Goal: Task Accomplishment & Management: Complete application form

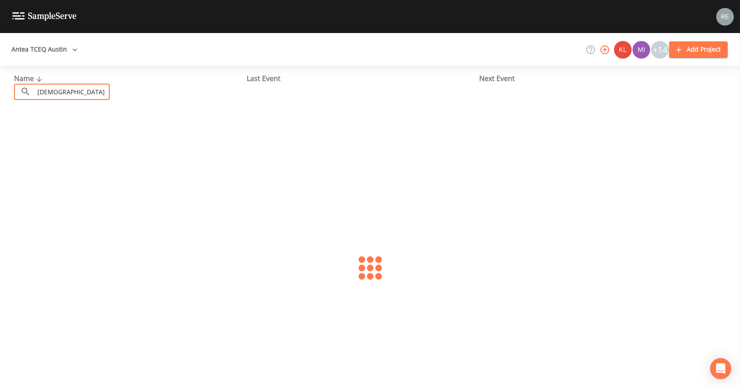
type input "[DEMOGRAPHIC_DATA]"
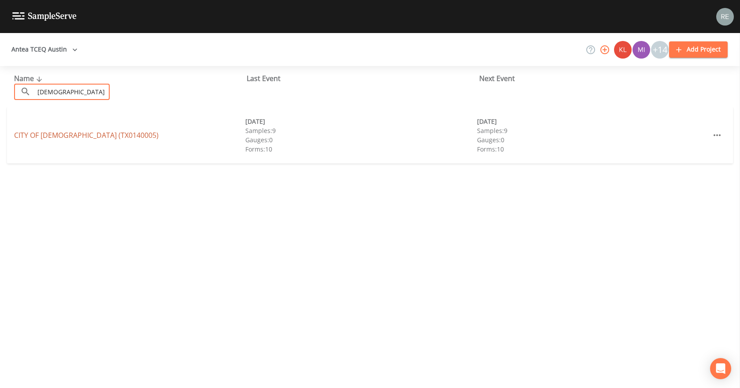
click at [66, 135] on link "CITY OF TEMPLE (TX0140005)" at bounding box center [86, 135] width 144 height 10
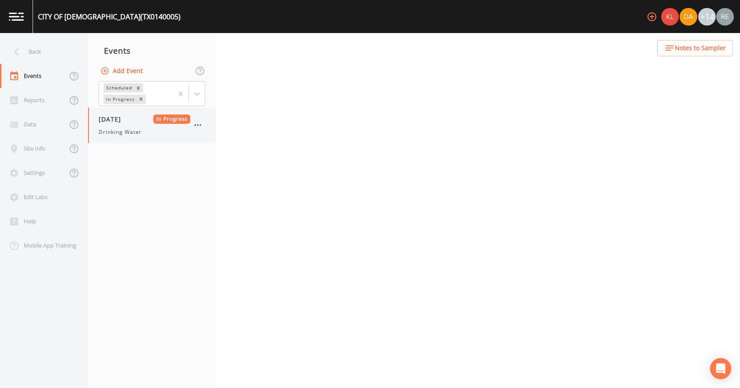
click at [127, 120] on span "[DATE]" at bounding box center [113, 118] width 29 height 9
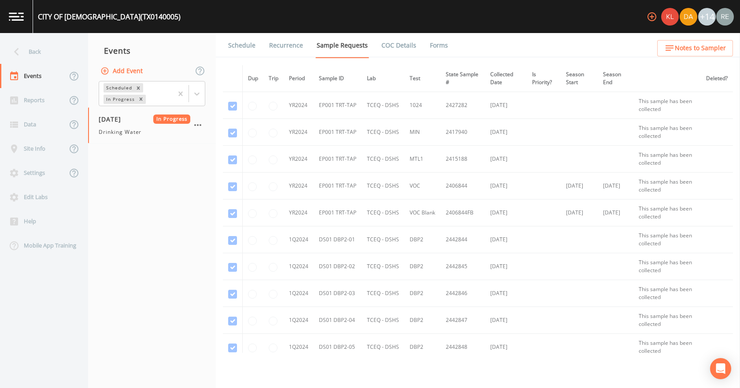
click at [431, 46] on link "Forms" at bounding box center [438, 45] width 21 height 25
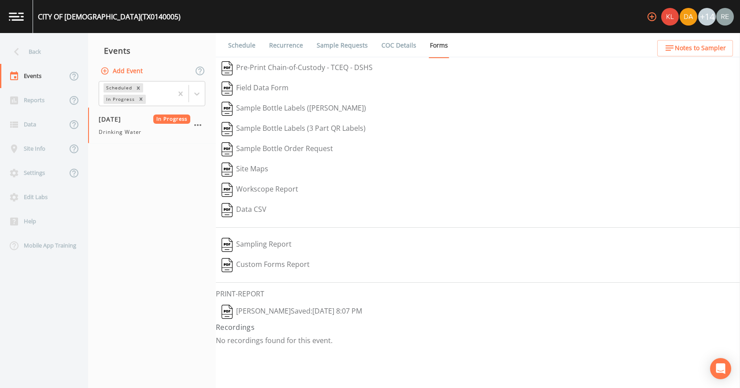
click at [258, 313] on button "Reagan Janecek  Saved: October 15, 2025 8:07 PM" at bounding box center [292, 312] width 152 height 20
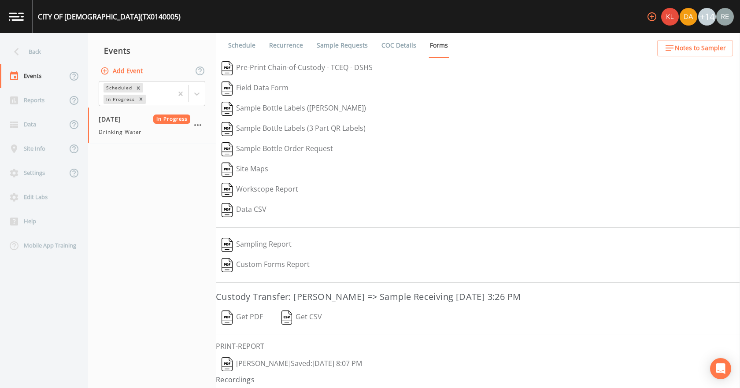
click at [256, 318] on button "Get PDF" at bounding box center [242, 317] width 53 height 20
click at [44, 57] on div "Back" at bounding box center [39, 52] width 79 height 24
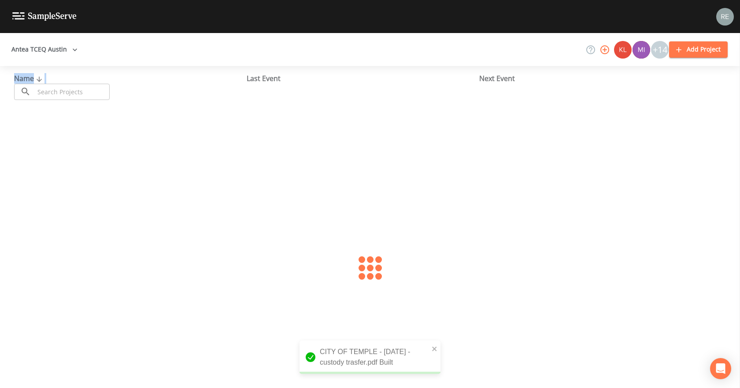
click at [46, 84] on div "Name ​ ​" at bounding box center [130, 86] width 232 height 27
click at [47, 86] on input "text" at bounding box center [71, 92] width 75 height 16
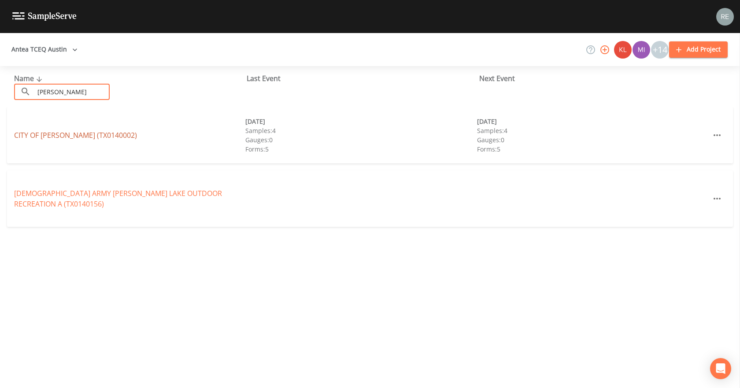
type input "[PERSON_NAME]"
click at [58, 135] on link "CITY OF [GEOGRAPHIC_DATA] (TX0140002)" at bounding box center [75, 135] width 123 height 10
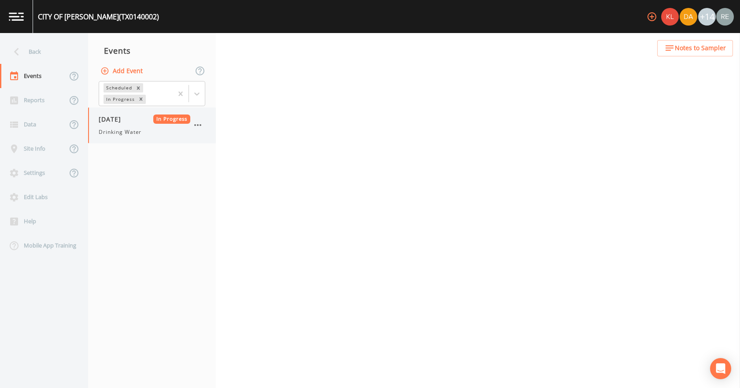
click at [131, 133] on span "Drinking Water" at bounding box center [120, 132] width 43 height 8
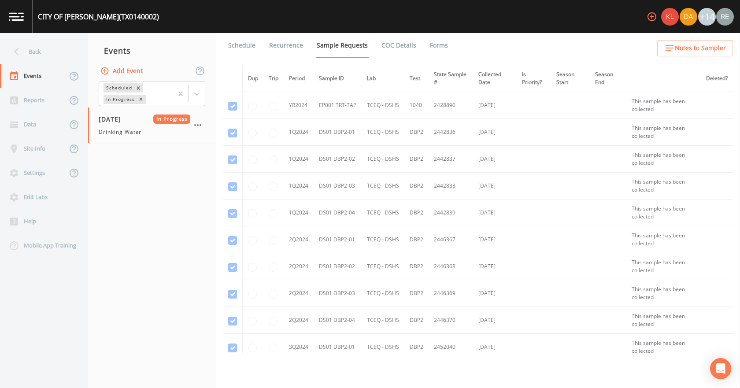
click at [420, 44] on li "Forms" at bounding box center [433, 45] width 32 height 25
drag, startPoint x: 425, startPoint y: 44, endPoint x: 420, endPoint y: 48, distance: 5.9
click at [428, 44] on link "Forms" at bounding box center [438, 45] width 21 height 25
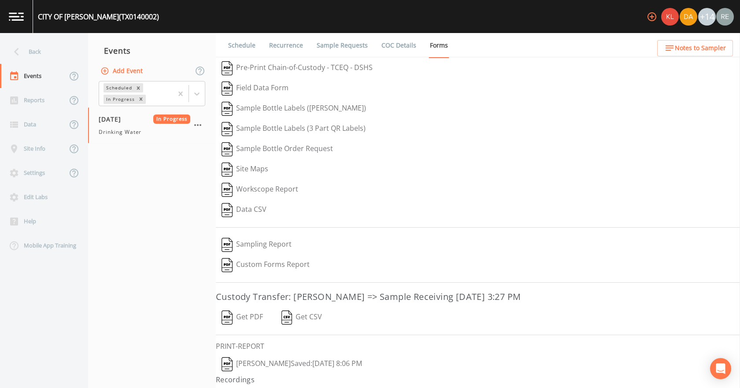
scroll to position [16, 0]
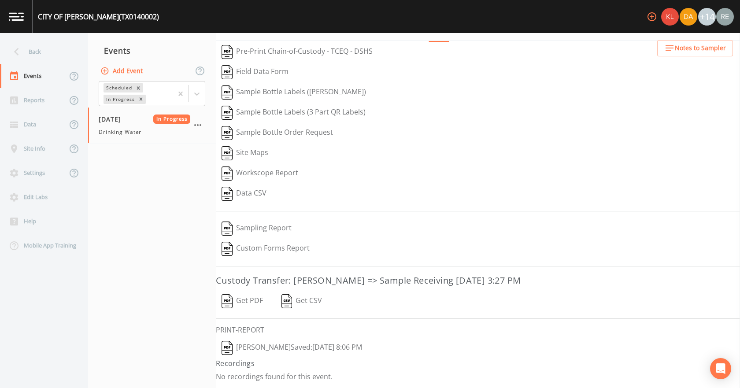
click at [283, 349] on button "[PERSON_NAME]  Saved: [DATE] 8:06 PM" at bounding box center [292, 348] width 152 height 20
click at [247, 301] on button "Get PDF" at bounding box center [242, 301] width 53 height 20
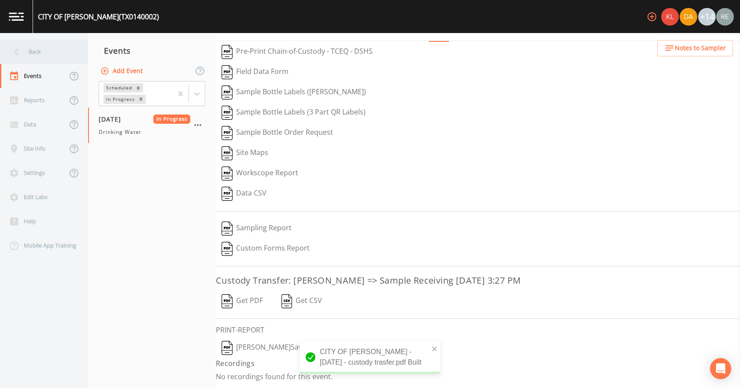
click at [49, 52] on div "Back" at bounding box center [39, 52] width 79 height 24
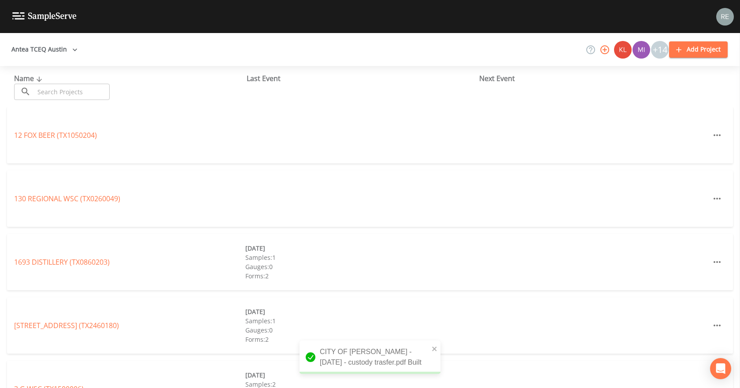
click at [59, 88] on input "text" at bounding box center [71, 92] width 75 height 16
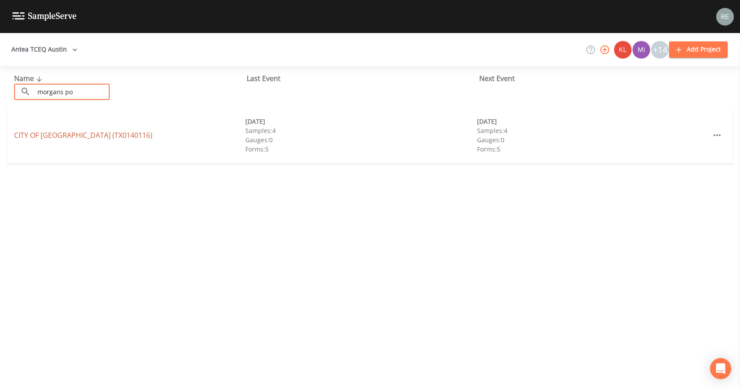
type input "morgans po"
click at [51, 139] on link "CITY OF [GEOGRAPHIC_DATA] (TX0140116)" at bounding box center [83, 135] width 138 height 10
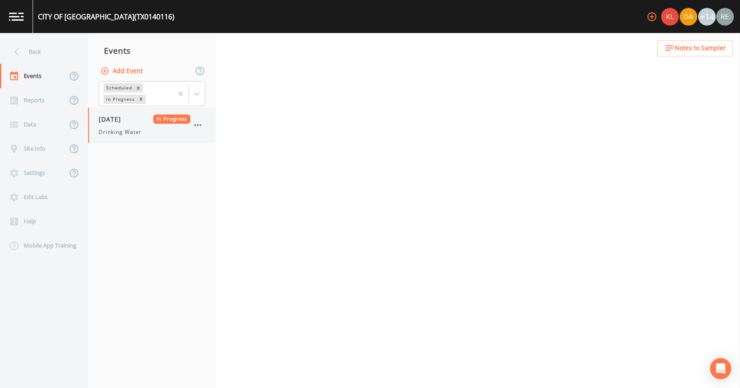
click at [122, 130] on span "Drinking Water" at bounding box center [120, 132] width 43 height 8
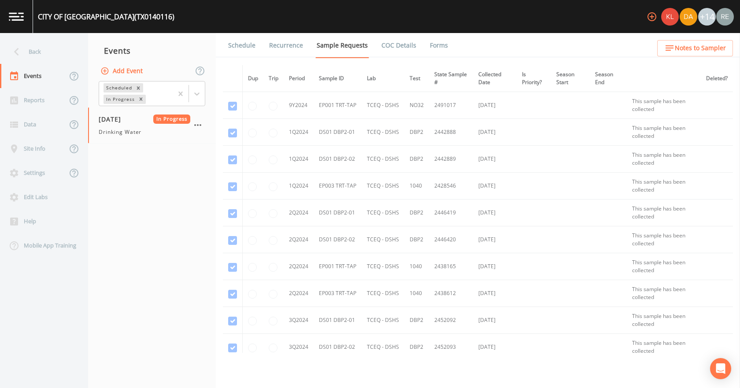
click at [428, 50] on link "Forms" at bounding box center [438, 45] width 21 height 25
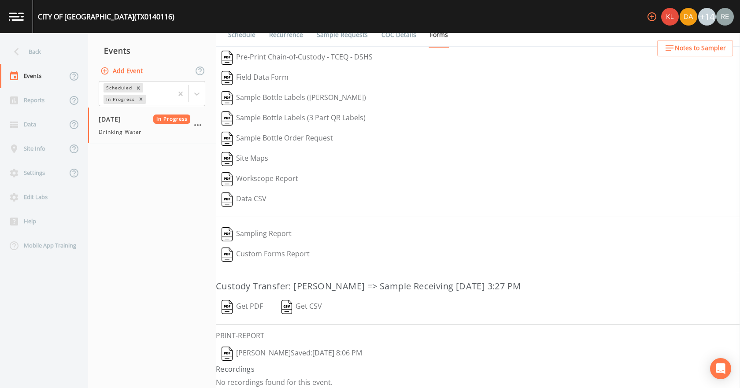
scroll to position [16, 0]
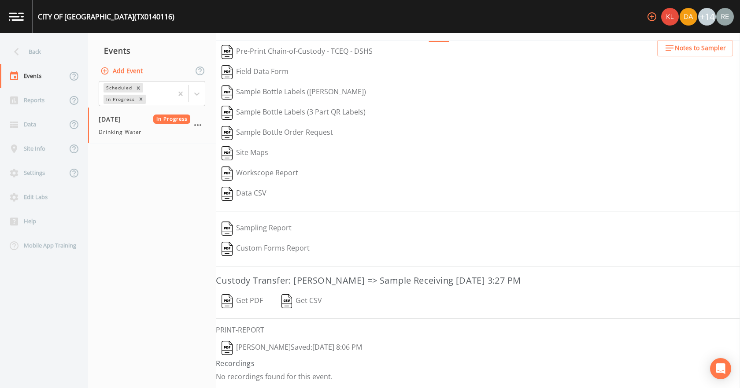
click at [275, 348] on button "[PERSON_NAME]  Saved: [DATE] 8:06 PM" at bounding box center [292, 348] width 152 height 20
click at [234, 300] on button "Get PDF" at bounding box center [242, 301] width 53 height 20
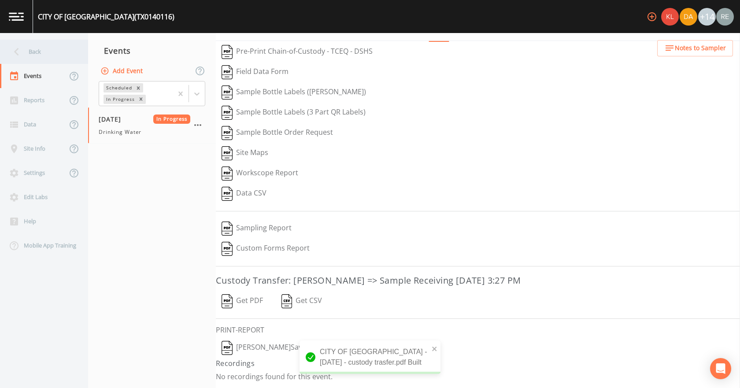
click at [42, 59] on div "Back" at bounding box center [39, 52] width 79 height 24
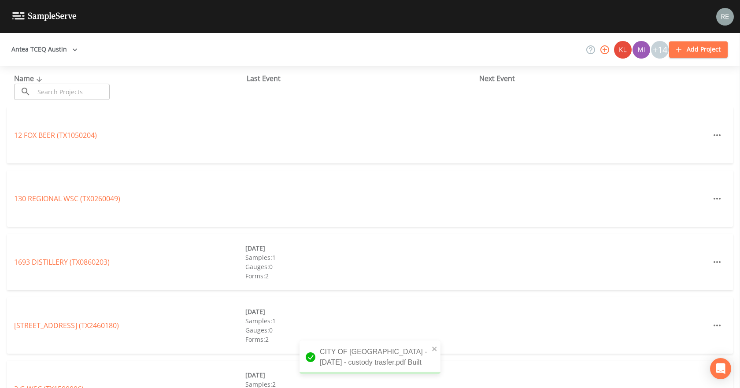
click at [84, 94] on input "text" at bounding box center [71, 92] width 75 height 16
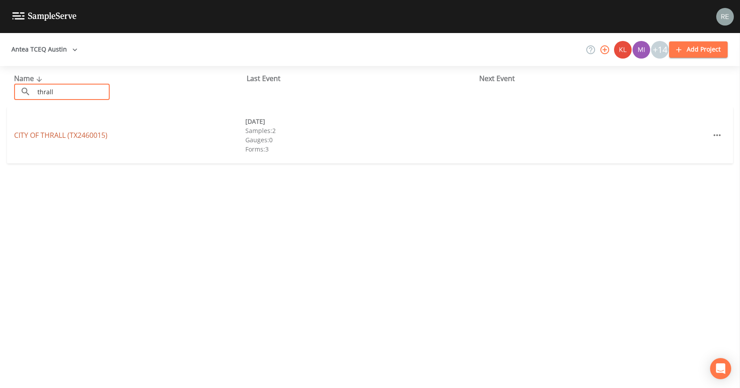
type input "thrall"
click at [83, 134] on link "CITY OF [GEOGRAPHIC_DATA] (TX2460015)" at bounding box center [60, 135] width 93 height 10
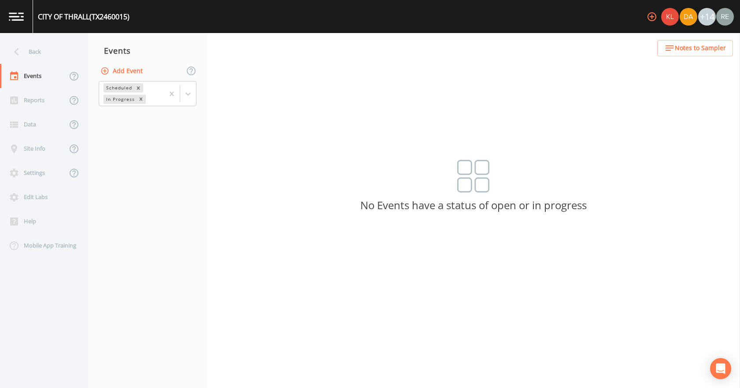
click at [123, 72] on button "Add Event" at bounding box center [123, 71] width 48 height 16
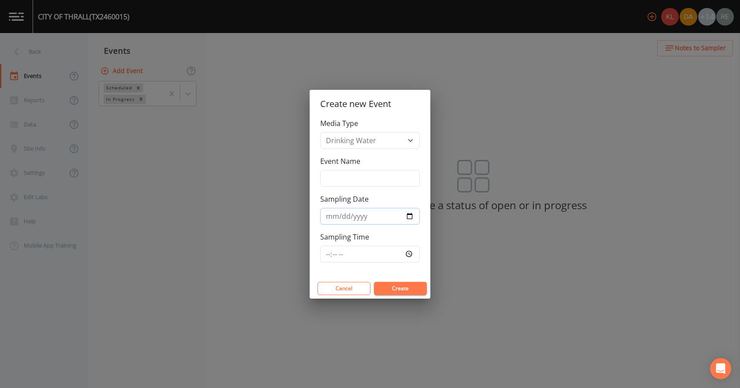
click at [410, 214] on input "Sampling Date" at bounding box center [369, 216] width 99 height 17
type input "[DATE]"
click at [390, 280] on form "Create new Event Media Type Drinking Water Event Name Sampling Date [DATE] Samp…" at bounding box center [369, 194] width 121 height 209
click at [394, 286] on button "Create" at bounding box center [400, 288] width 53 height 13
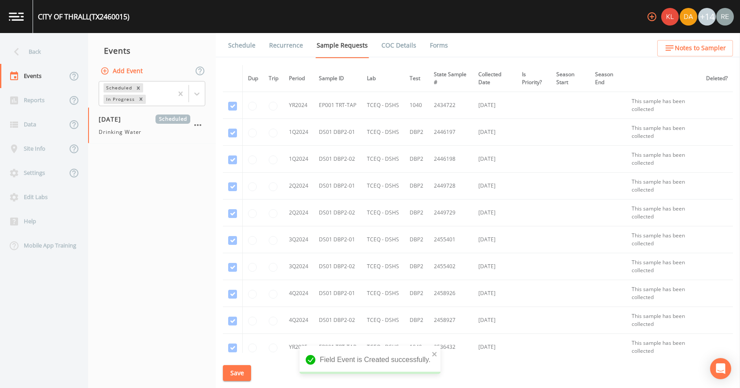
click at [125, 120] on span "[DATE]" at bounding box center [113, 118] width 29 height 9
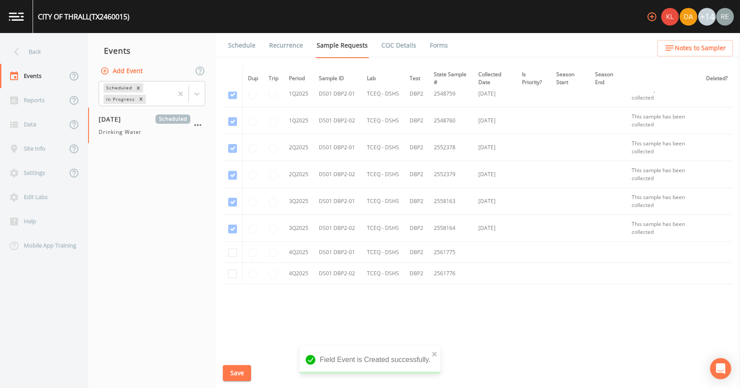
scroll to position [282, 0]
click at [235, 250] on input "checkbox" at bounding box center [232, 251] width 9 height 9
checkbox input "true"
click at [232, 276] on input "checkbox" at bounding box center [232, 272] width 9 height 9
checkbox input "true"
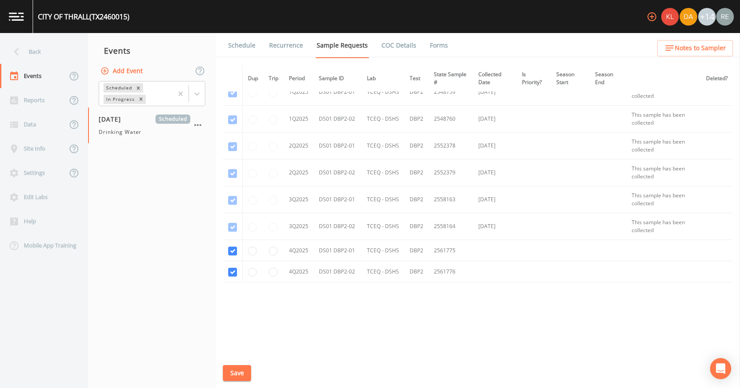
click at [235, 371] on button "Save" at bounding box center [237, 373] width 28 height 16
click at [59, 55] on div "Back" at bounding box center [39, 52] width 79 height 24
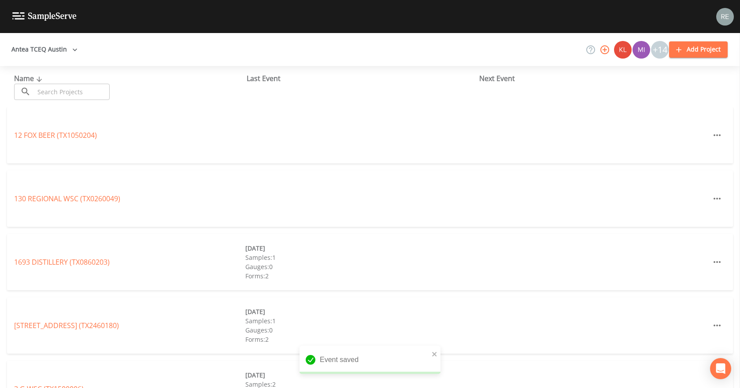
click at [49, 90] on input "text" at bounding box center [71, 92] width 75 height 16
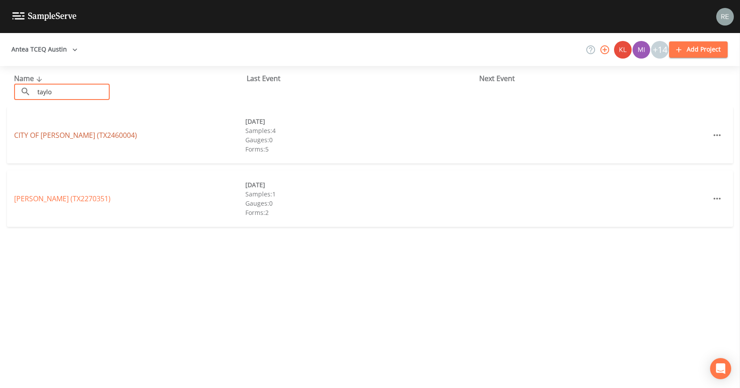
type input "taylo"
click at [49, 133] on link "CITY OF [GEOGRAPHIC_DATA] (TX2460004)" at bounding box center [75, 135] width 123 height 10
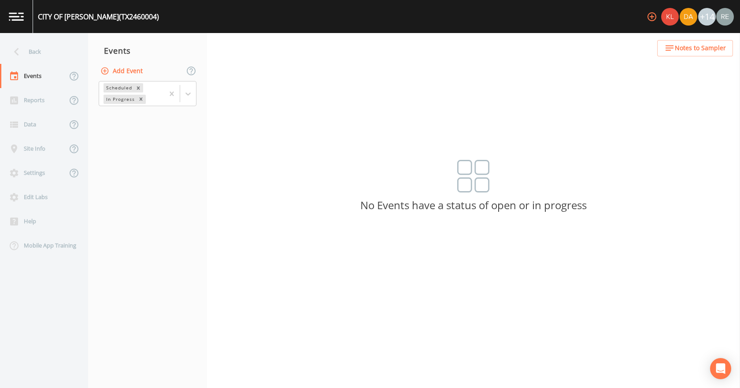
click at [117, 73] on button "Add Event" at bounding box center [123, 71] width 48 height 16
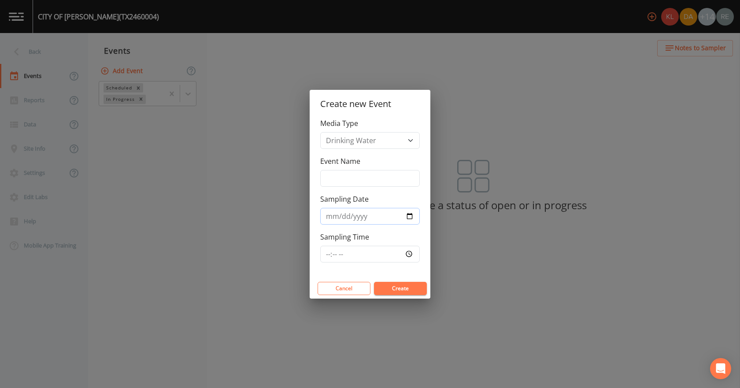
click at [407, 216] on input "Sampling Date" at bounding box center [369, 216] width 99 height 17
type input "[DATE]"
click at [394, 286] on button "Create" at bounding box center [400, 288] width 53 height 13
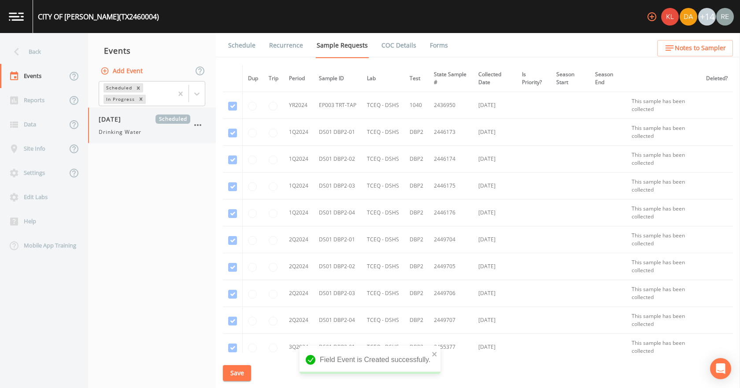
click at [116, 132] on span "Drinking Water" at bounding box center [120, 132] width 43 height 8
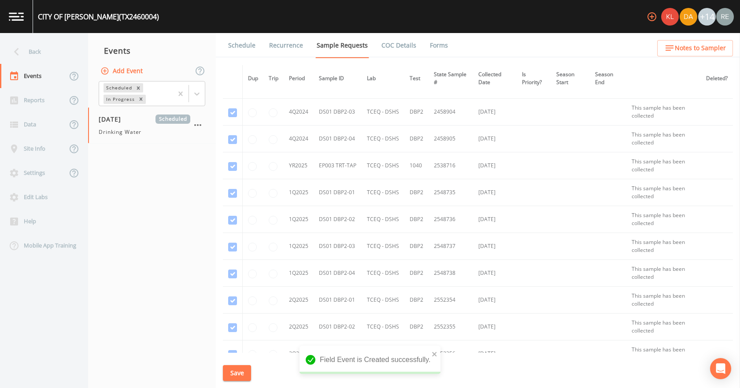
scroll to position [700, 0]
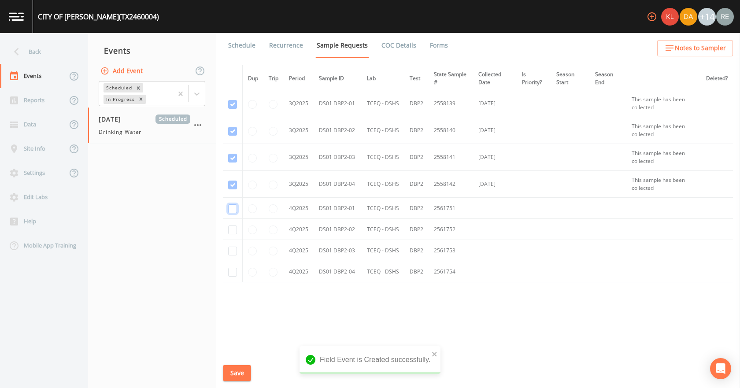
click at [229, 207] on input "checkbox" at bounding box center [232, 208] width 9 height 9
checkbox input "true"
click at [229, 226] on input "checkbox" at bounding box center [232, 229] width 9 height 9
checkbox input "true"
click at [234, 253] on input "checkbox" at bounding box center [232, 251] width 9 height 9
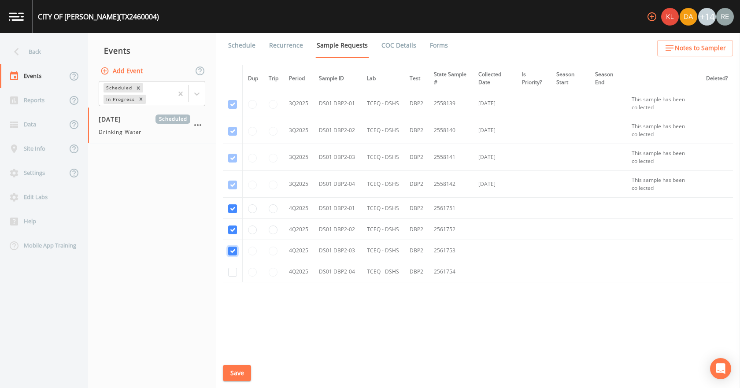
checkbox input "true"
click at [233, 272] on input "checkbox" at bounding box center [232, 272] width 9 height 9
checkbox input "true"
click at [237, 369] on button "Save" at bounding box center [237, 373] width 28 height 16
click at [229, 44] on link "Schedule" at bounding box center [242, 45] width 30 height 25
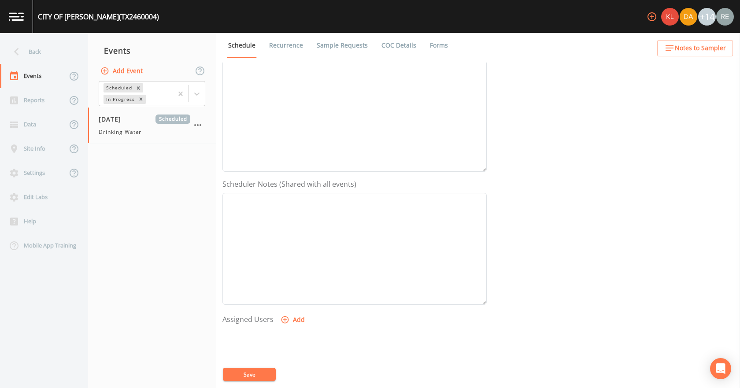
scroll to position [220, 0]
click at [293, 233] on button "Add" at bounding box center [293, 230] width 29 height 16
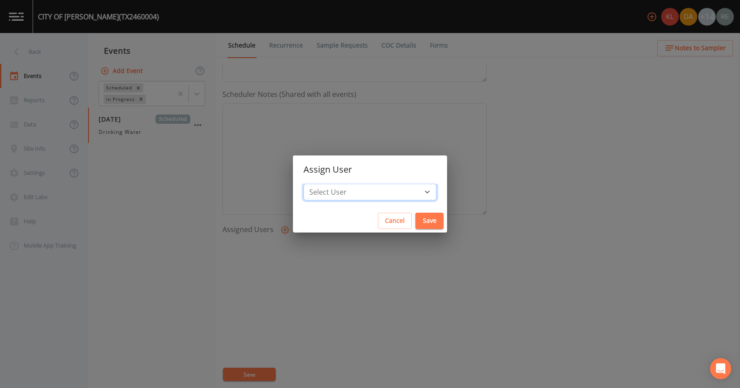
click at [356, 188] on select "Select User [PERSON_NAME] [PERSON_NAME] [PERSON_NAME] [PERSON_NAME] [PERSON_NAM…" at bounding box center [369, 192] width 133 height 17
select select "cda467bf-2385-465e-b0d0-2ef008f7967e"
click at [327, 184] on select "Select User [PERSON_NAME] [PERSON_NAME] [PERSON_NAME] [PERSON_NAME] [PERSON_NAM…" at bounding box center [369, 192] width 133 height 17
click at [415, 215] on button "Save" at bounding box center [429, 221] width 28 height 16
select select
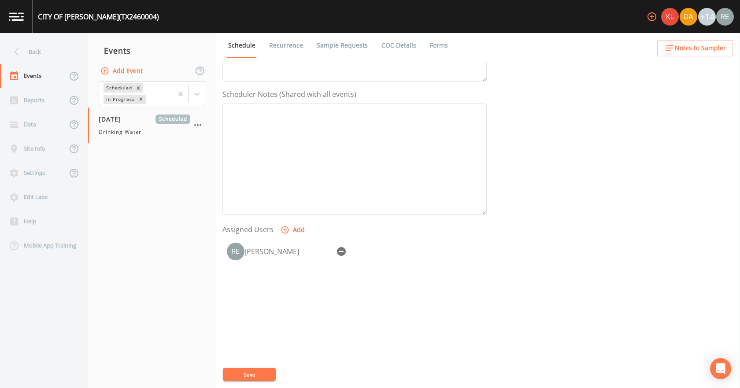
click at [268, 368] on button "Save" at bounding box center [249, 374] width 53 height 13
click at [52, 51] on div "Back" at bounding box center [39, 52] width 79 height 24
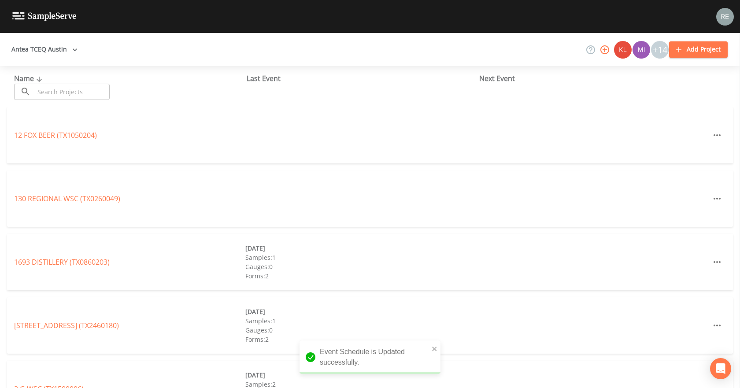
click at [55, 93] on input "text" at bounding box center [71, 92] width 75 height 16
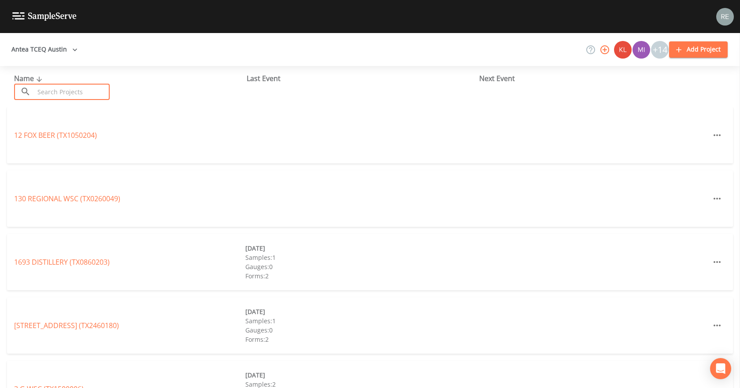
click at [52, 93] on input "text" at bounding box center [71, 92] width 75 height 16
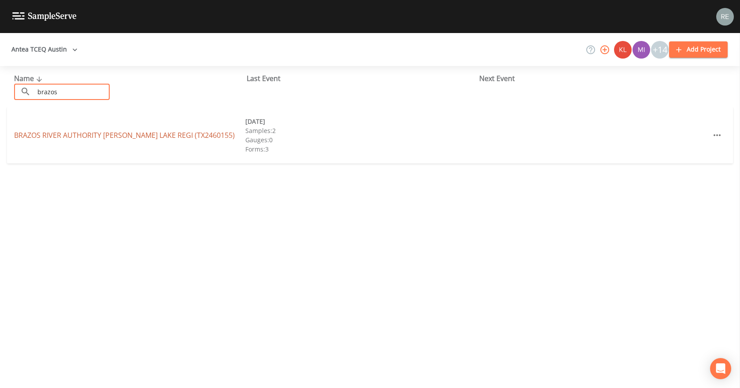
type input "brazos"
click at [42, 131] on link "BRAZOS RIVER AUTHORITY [PERSON_NAME][GEOGRAPHIC_DATA] (TX2460155)" at bounding box center [124, 135] width 221 height 10
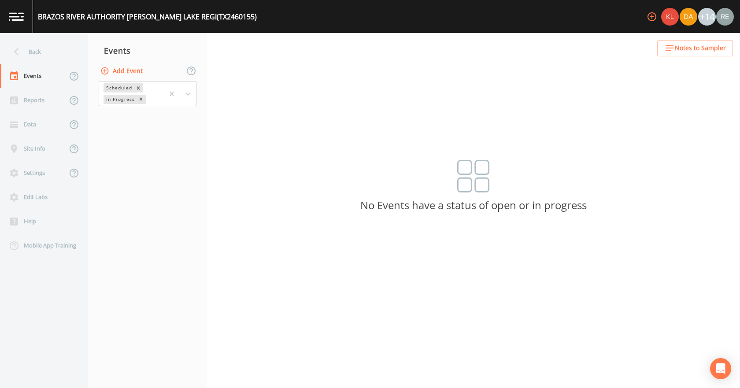
click at [130, 71] on button "Add Event" at bounding box center [123, 71] width 48 height 16
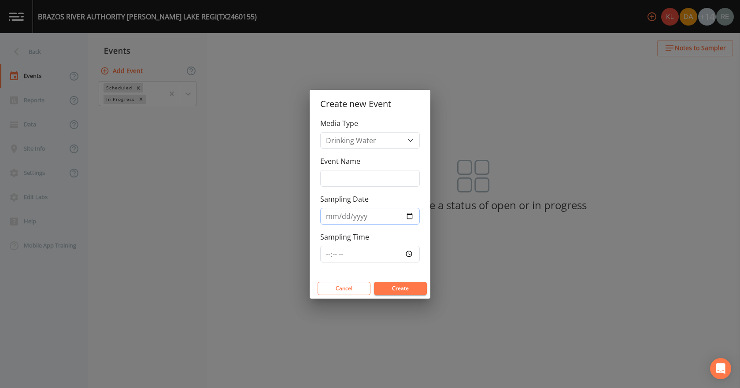
click at [412, 215] on input "Sampling Date" at bounding box center [369, 216] width 99 height 17
type input "[DATE]"
click at [382, 290] on button "Create" at bounding box center [400, 288] width 53 height 13
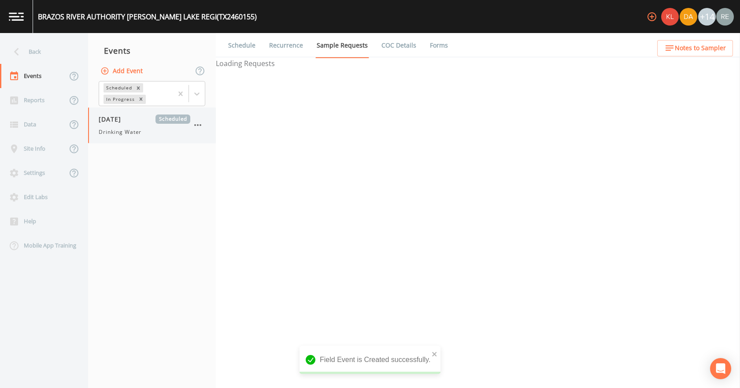
click at [133, 132] on span "Drinking Water" at bounding box center [120, 132] width 43 height 8
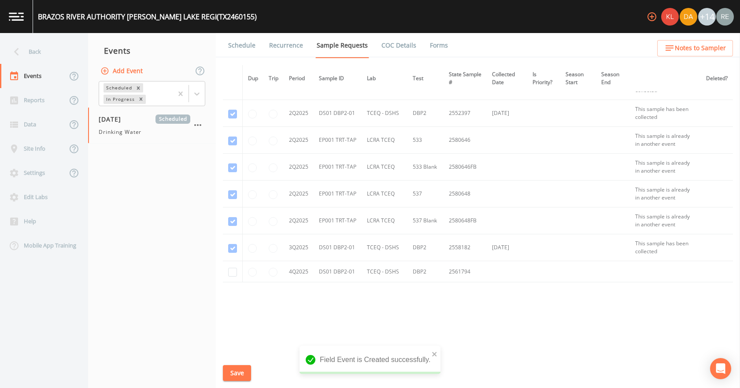
scroll to position [780, 0]
click at [231, 273] on input "checkbox" at bounding box center [232, 272] width 9 height 9
checkbox input "true"
drag, startPoint x: 237, startPoint y: 369, endPoint x: 239, endPoint y: 363, distance: 6.4
click at [238, 365] on button "Save" at bounding box center [237, 373] width 28 height 16
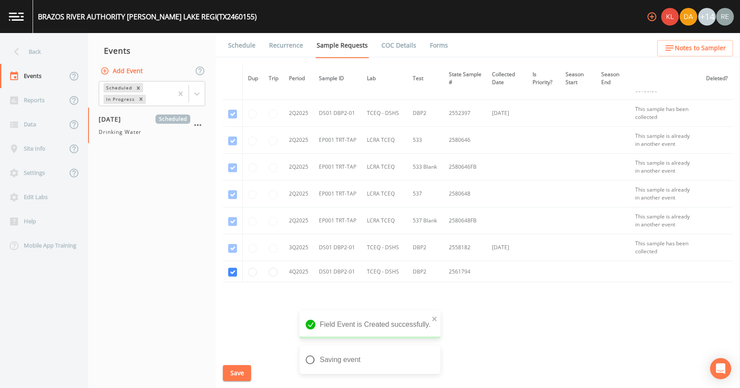
click at [239, 52] on link "Schedule" at bounding box center [242, 45] width 30 height 25
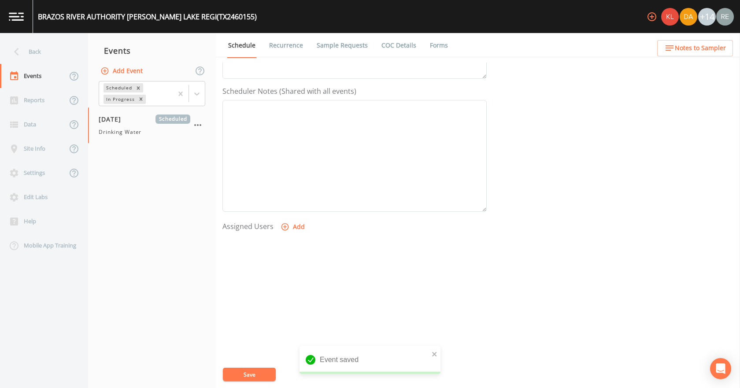
scroll to position [233, 0]
click at [288, 221] on button "Add" at bounding box center [293, 217] width 29 height 16
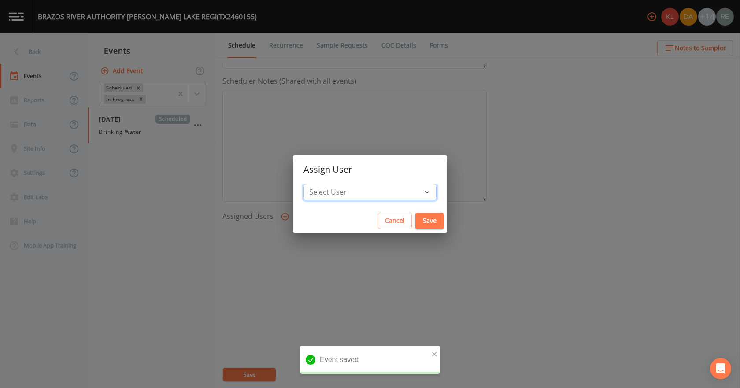
click at [345, 191] on select "Select User [PERSON_NAME] [PERSON_NAME] [PERSON_NAME] [PERSON_NAME] [PERSON_NAM…" at bounding box center [369, 192] width 133 height 17
select select "cda467bf-2385-465e-b0d0-2ef008f7967e"
click at [327, 184] on select "Select User [PERSON_NAME] [PERSON_NAME] [PERSON_NAME] [PERSON_NAME] [PERSON_NAM…" at bounding box center [369, 192] width 133 height 17
drag, startPoint x: 401, startPoint y: 216, endPoint x: 283, endPoint y: 294, distance: 141.0
click at [415, 216] on button "Save" at bounding box center [429, 221] width 28 height 16
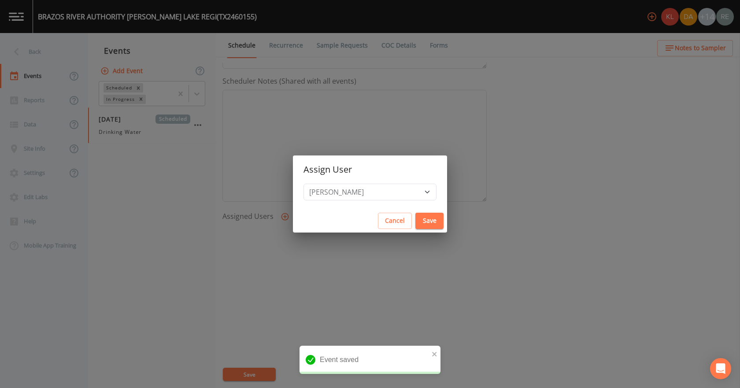
select select
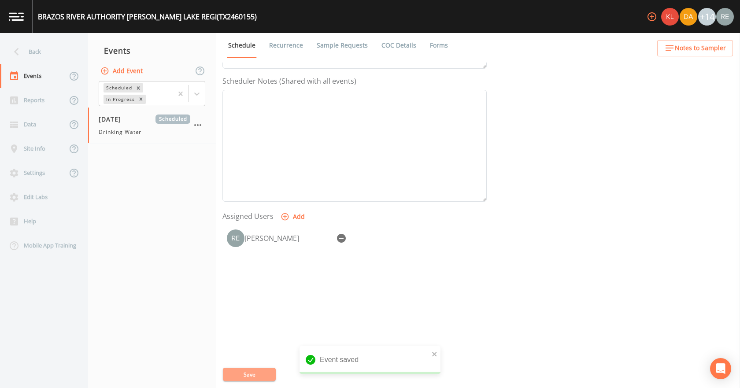
click at [232, 376] on button "Save" at bounding box center [249, 374] width 53 height 13
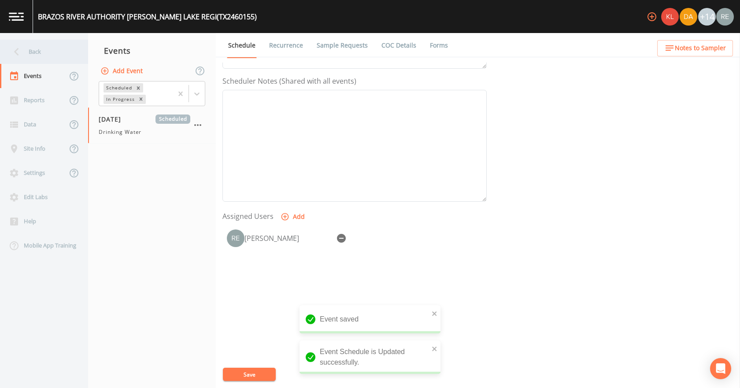
click at [51, 57] on div "Back" at bounding box center [39, 52] width 79 height 24
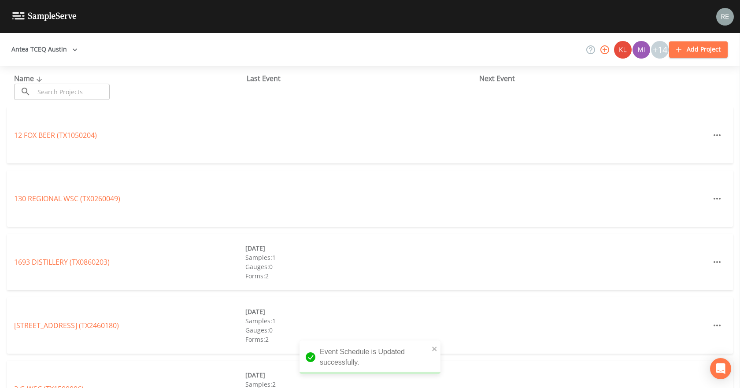
click at [60, 93] on input "text" at bounding box center [71, 92] width 75 height 16
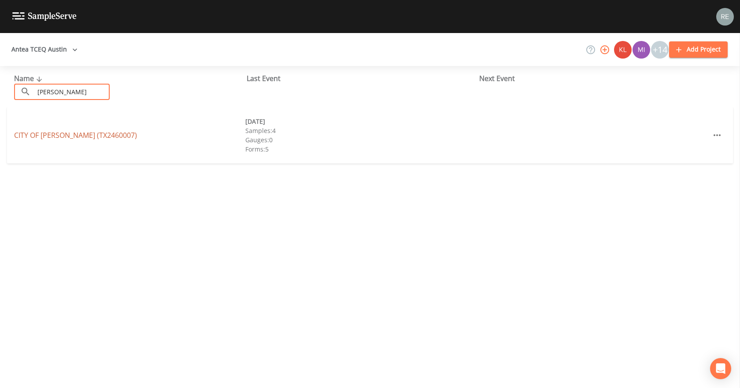
type input "[PERSON_NAME]"
click at [68, 133] on link "CITY OF [GEOGRAPHIC_DATA] (TX2460007)" at bounding box center [75, 135] width 123 height 10
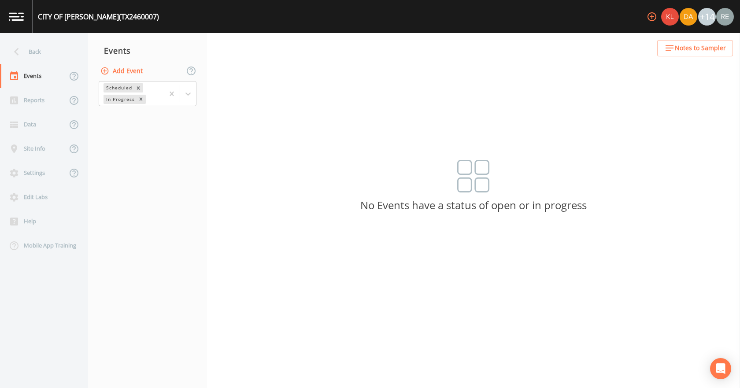
click at [136, 70] on button "Add Event" at bounding box center [123, 71] width 48 height 16
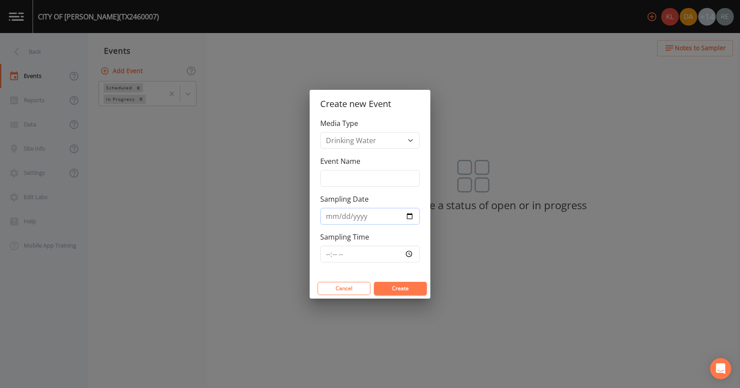
click at [407, 216] on input "Sampling Date" at bounding box center [369, 216] width 99 height 17
type input "[DATE]"
click at [387, 287] on button "Create" at bounding box center [400, 288] width 53 height 13
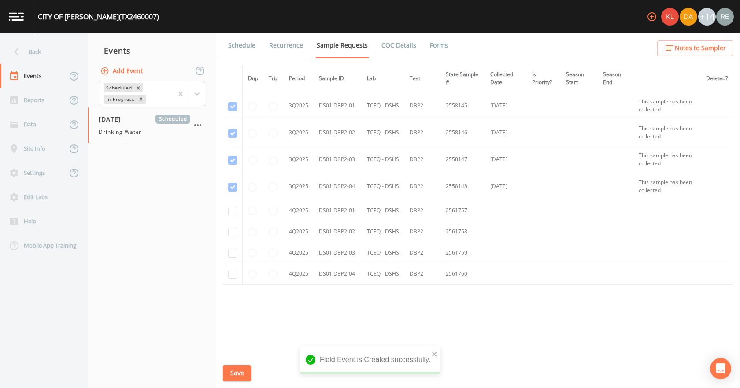
scroll to position [1103, 0]
click at [230, 212] on input "checkbox" at bounding box center [232, 208] width 9 height 9
checkbox input "true"
click at [228, 232] on input "checkbox" at bounding box center [232, 229] width 9 height 9
checkbox input "true"
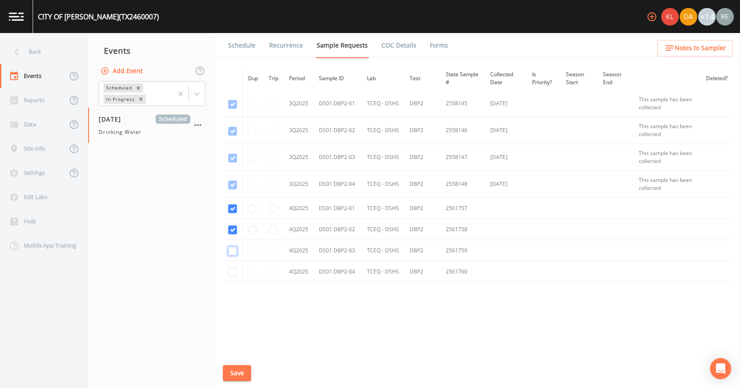
click at [232, 254] on input "checkbox" at bounding box center [232, 251] width 9 height 9
checkbox input "true"
drag, startPoint x: 230, startPoint y: 273, endPoint x: 226, endPoint y: 265, distance: 9.5
click at [228, 272] on input "checkbox" at bounding box center [232, 272] width 9 height 9
checkbox input "true"
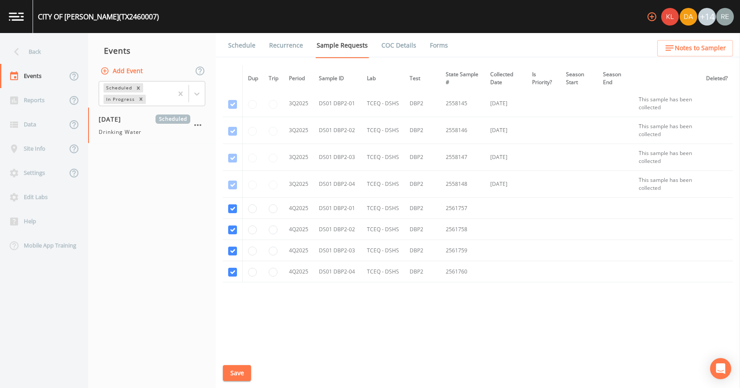
click at [233, 366] on button "Save" at bounding box center [237, 373] width 28 height 16
click at [249, 47] on link "Schedule" at bounding box center [242, 45] width 30 height 25
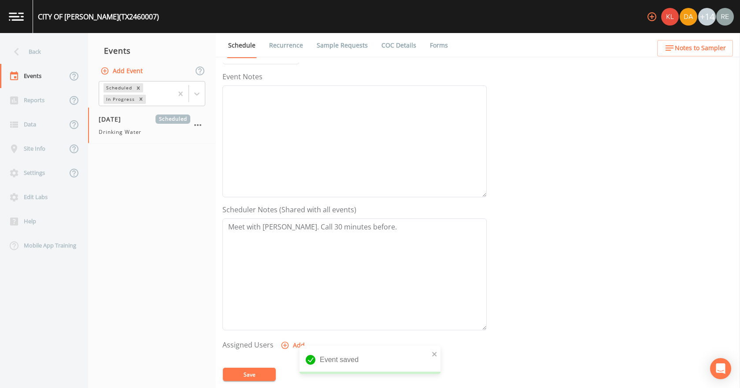
scroll to position [233, 0]
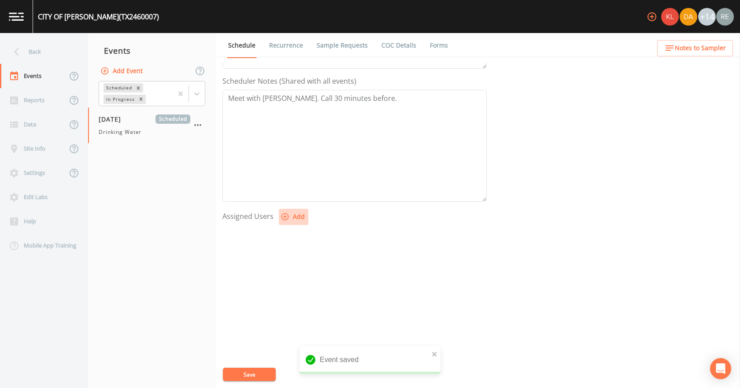
click at [297, 211] on button "Add" at bounding box center [293, 217] width 29 height 16
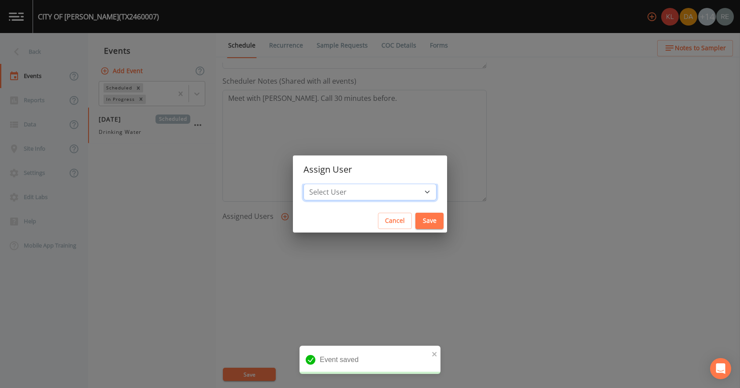
click at [345, 197] on select "Select User [PERSON_NAME] [PERSON_NAME] [PERSON_NAME] [PERSON_NAME] [PERSON_NAM…" at bounding box center [369, 192] width 133 height 17
select select "cda467bf-2385-465e-b0d0-2ef008f7967e"
click at [327, 184] on select "Select User [PERSON_NAME] [PERSON_NAME] [PERSON_NAME] [PERSON_NAME] [PERSON_NAM…" at bounding box center [369, 192] width 133 height 17
click at [415, 219] on button "Save" at bounding box center [429, 221] width 28 height 16
select select
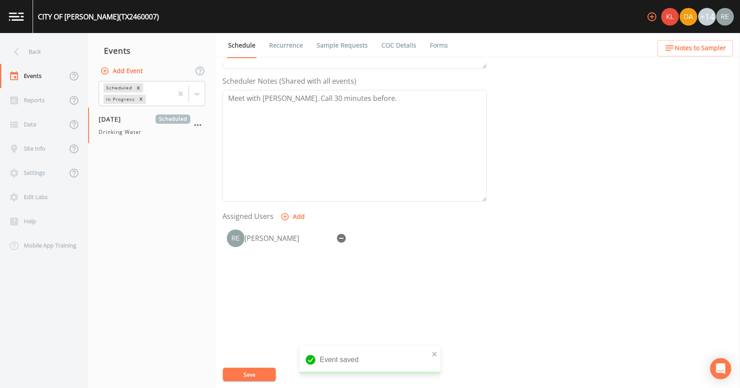
click at [268, 373] on button "Save" at bounding box center [249, 374] width 53 height 13
click at [34, 57] on div "Back" at bounding box center [39, 52] width 79 height 24
